Goal: Transaction & Acquisition: Purchase product/service

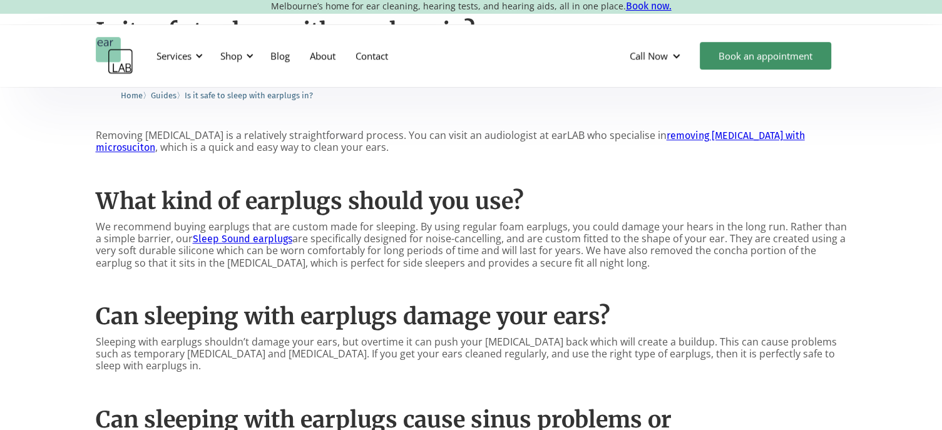
scroll to position [1001, 0]
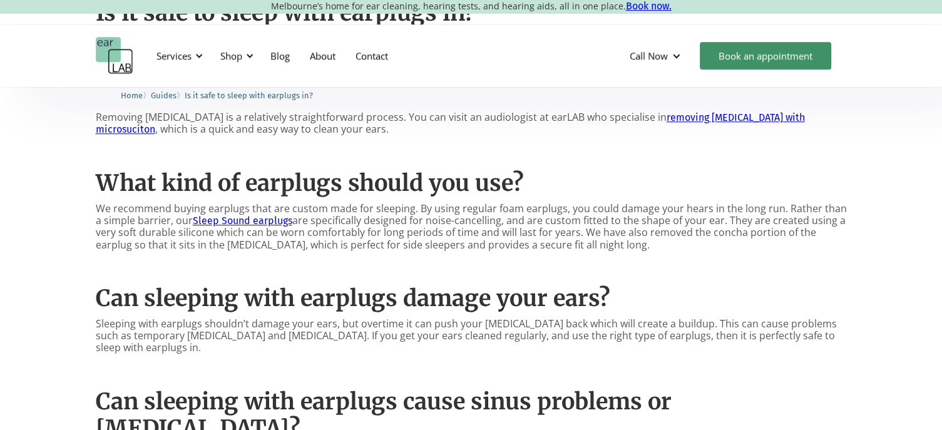
click at [241, 215] on link "Sleep Sound earplugs" at bounding box center [242, 221] width 99 height 12
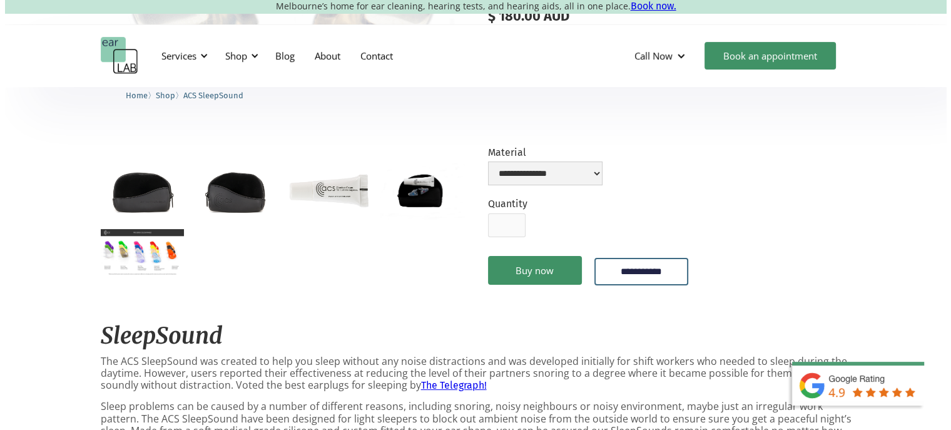
scroll to position [250, 0]
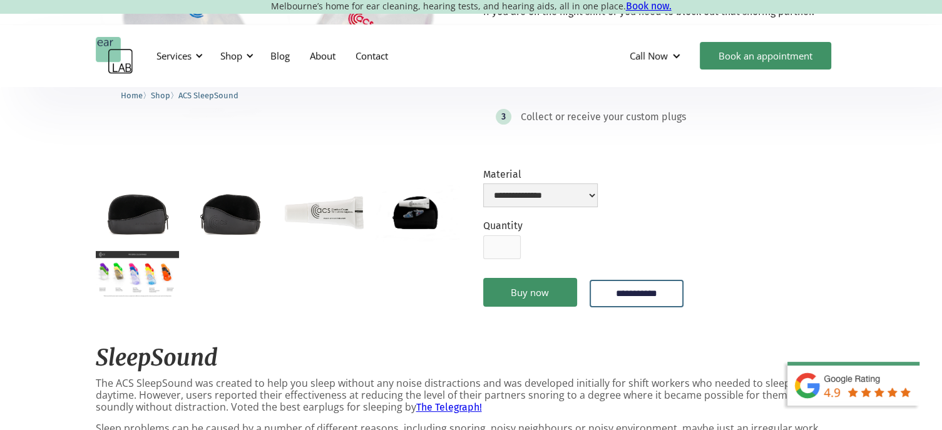
click at [130, 284] on img "open lightbox" at bounding box center [137, 274] width 83 height 47
